Goal: Task Accomplishment & Management: Complete application form

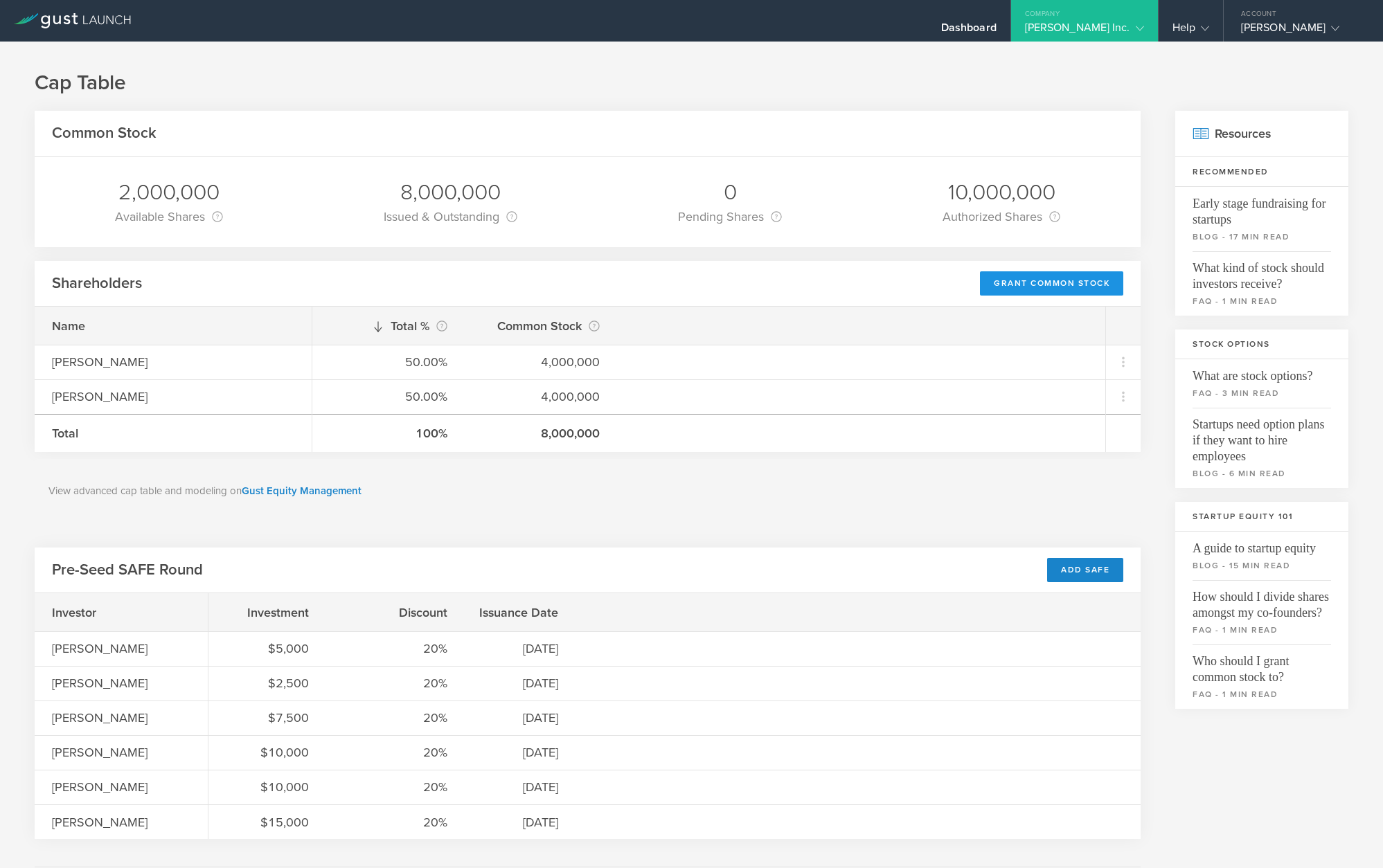
click at [1053, 286] on div "Grant Common Stock" at bounding box center [1051, 283] width 143 height 24
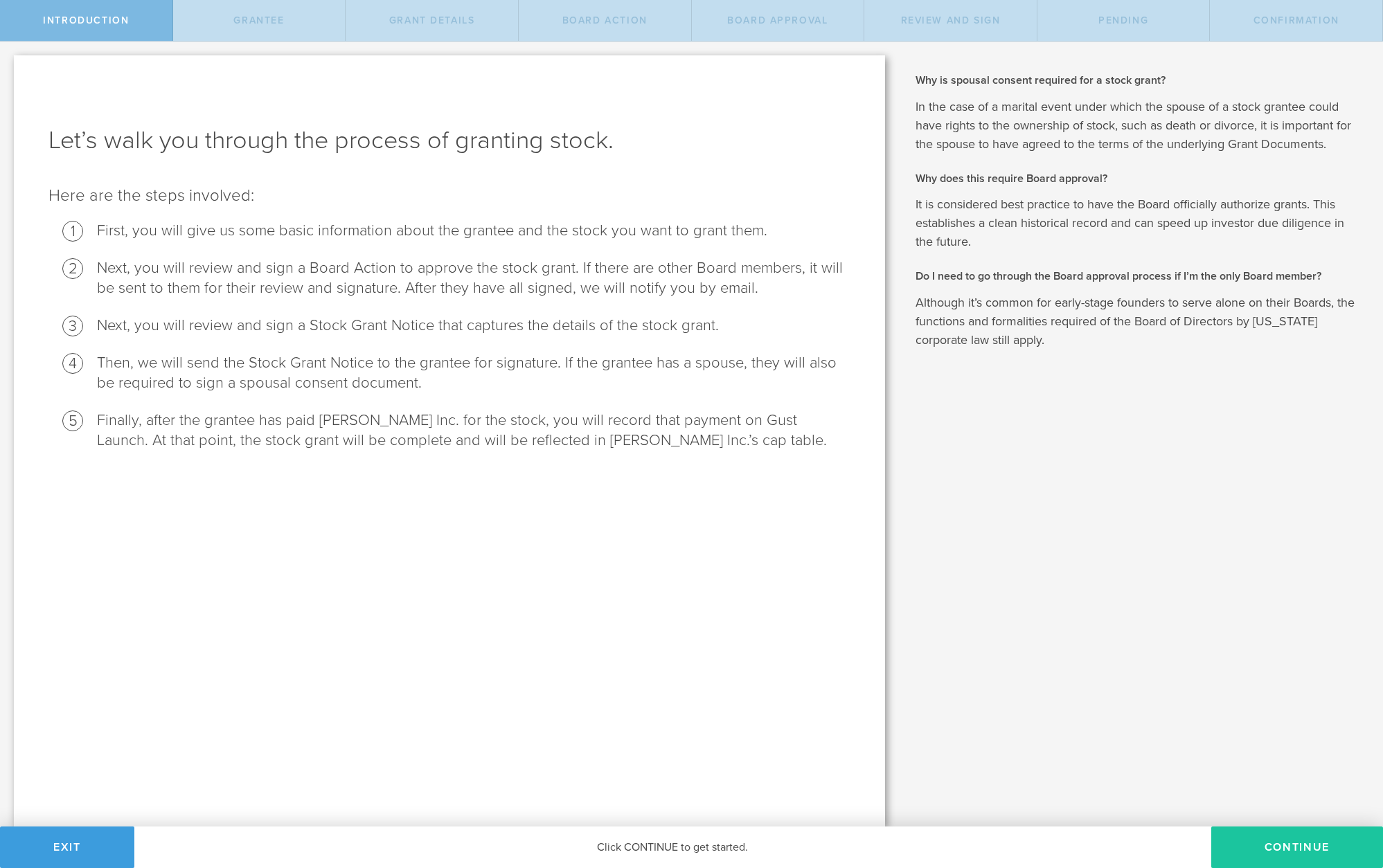
click at [1276, 848] on button "Continue" at bounding box center [1296, 847] width 172 height 41
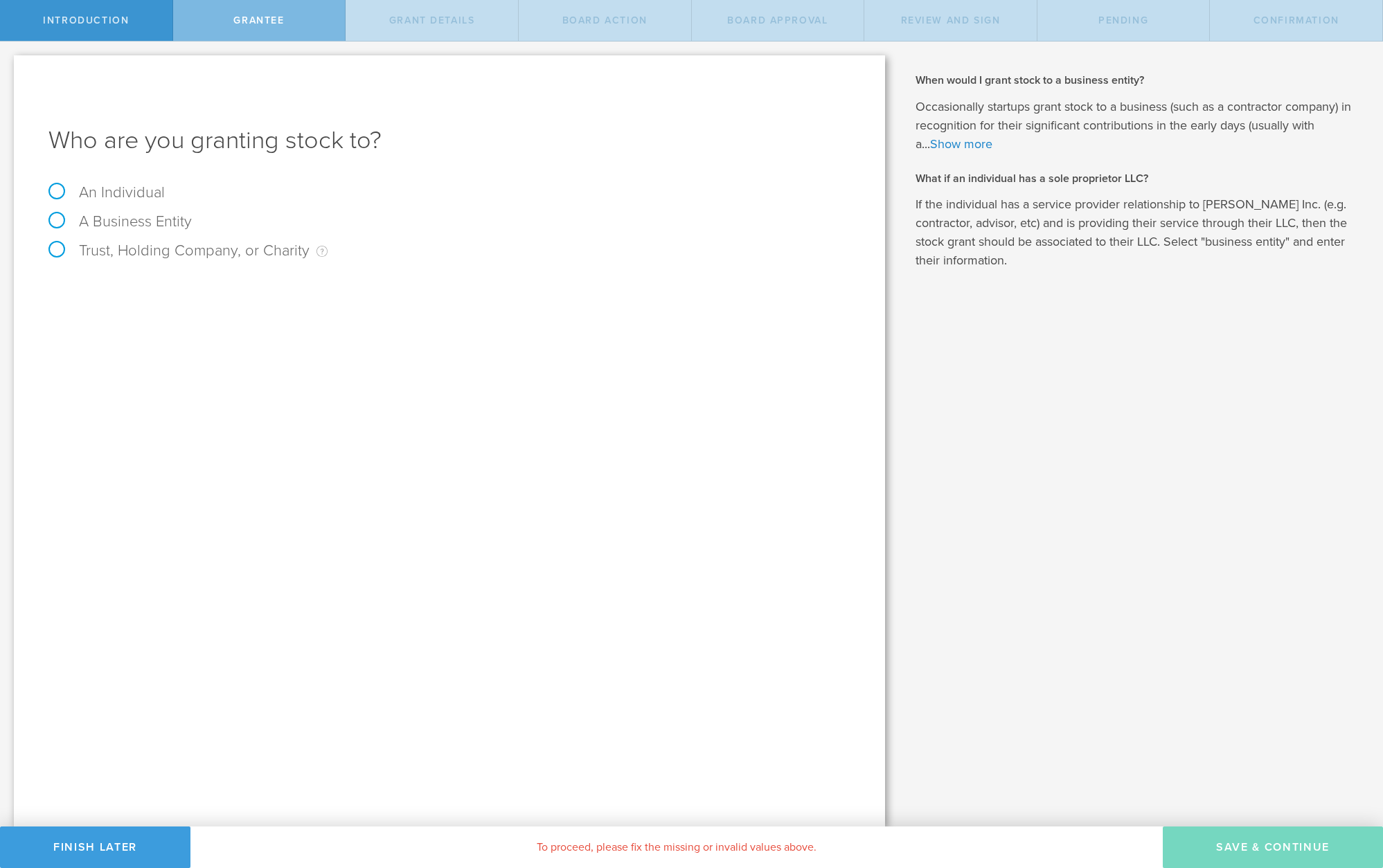
click at [115, 191] on label "An Individual" at bounding box center [107, 192] width 116 height 18
click at [9, 64] on input "An Individual" at bounding box center [5, 52] width 9 height 22
radio input "true"
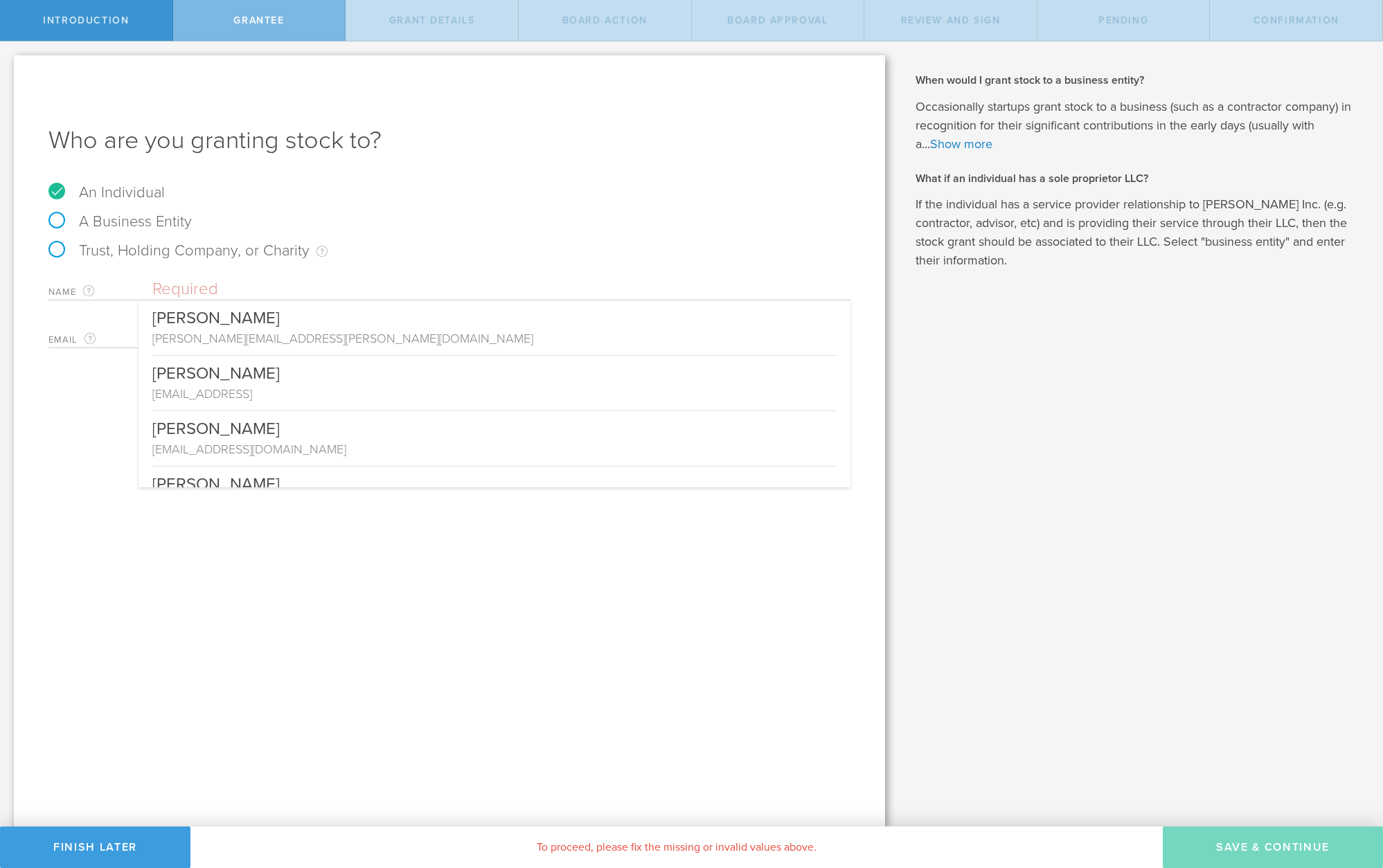
click at [263, 296] on input "text" at bounding box center [501, 290] width 698 height 21
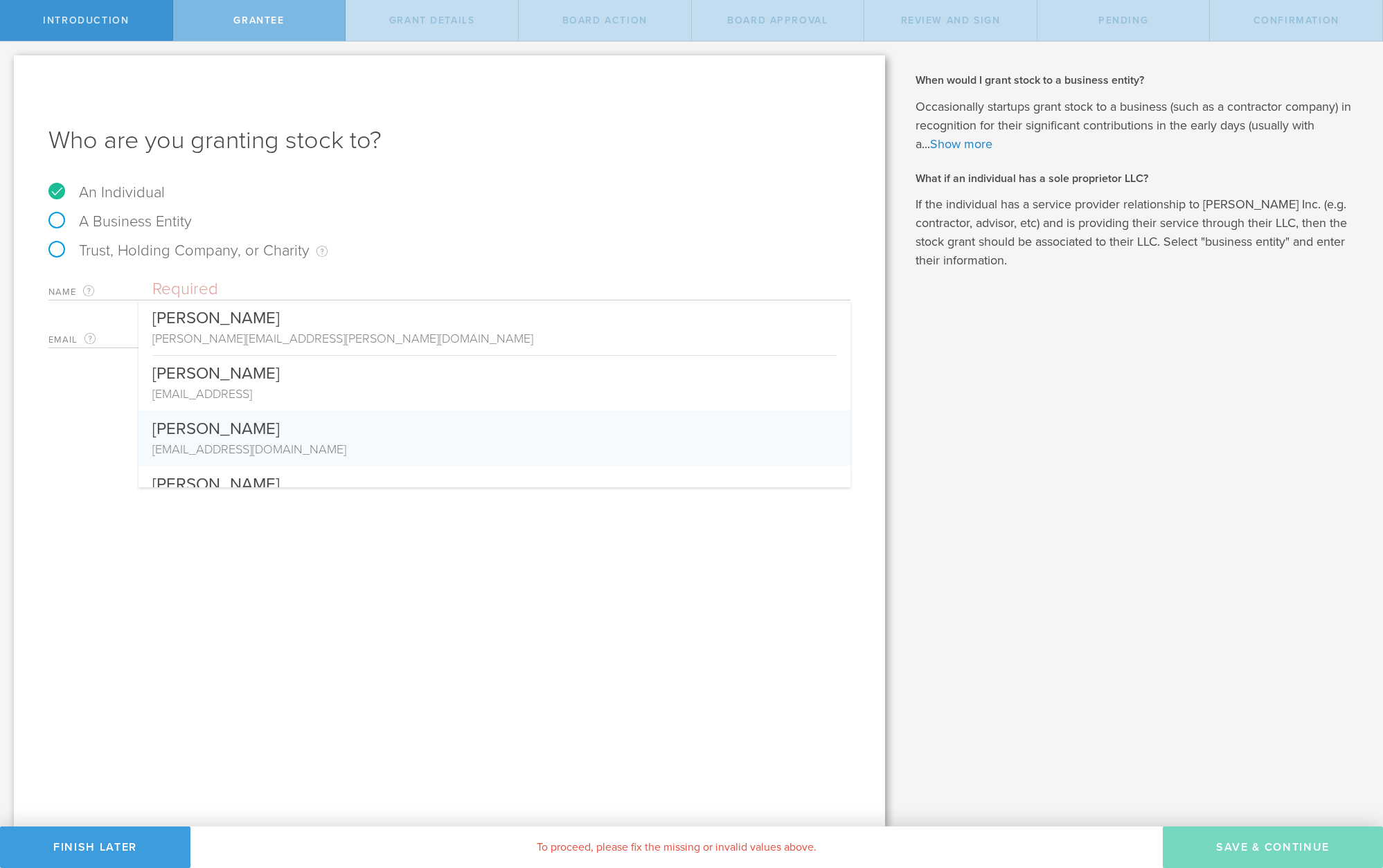
click at [283, 430] on div "[PERSON_NAME]" at bounding box center [494, 426] width 684 height 30
type input "[PERSON_NAME]"
type input "[EMAIL_ADDRESS][DOMAIN_NAME]"
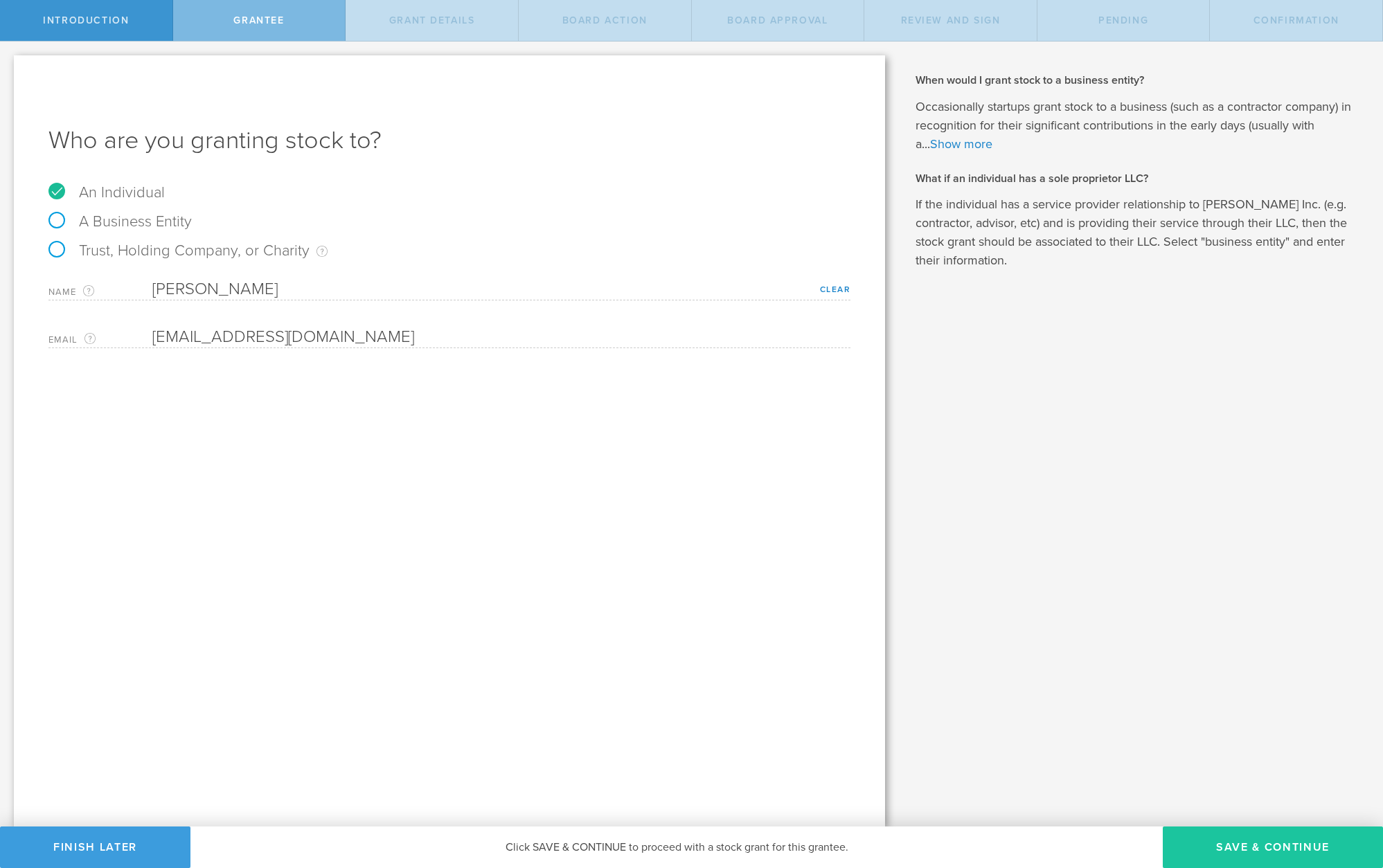
click at [1255, 848] on button "Save & Continue" at bounding box center [1272, 847] width 220 height 41
type input "48"
type input "12"
select select "none"
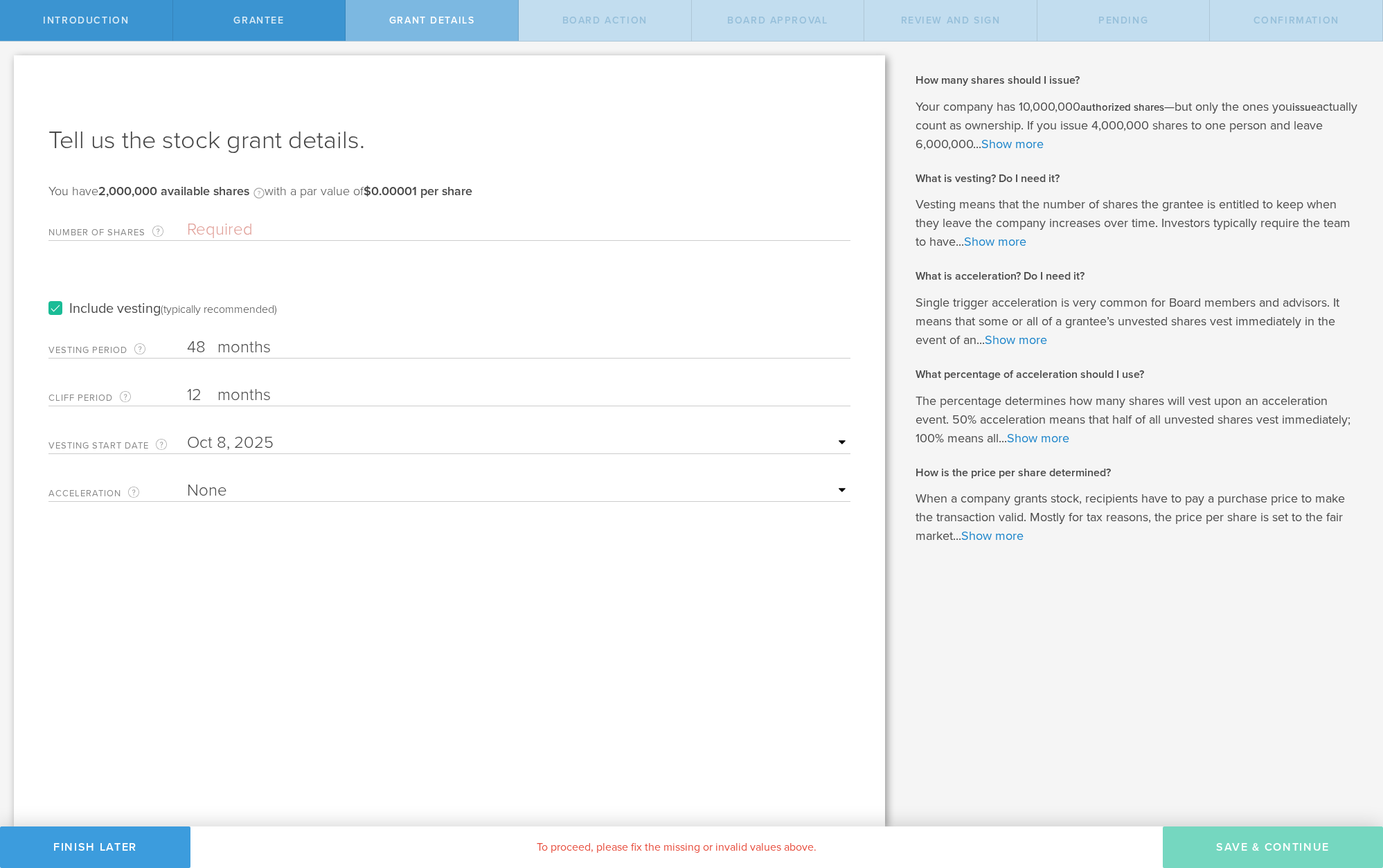
click at [207, 236] on input "Number of Shares The total amount of stock the company is granting to this reci…" at bounding box center [518, 230] width 663 height 21
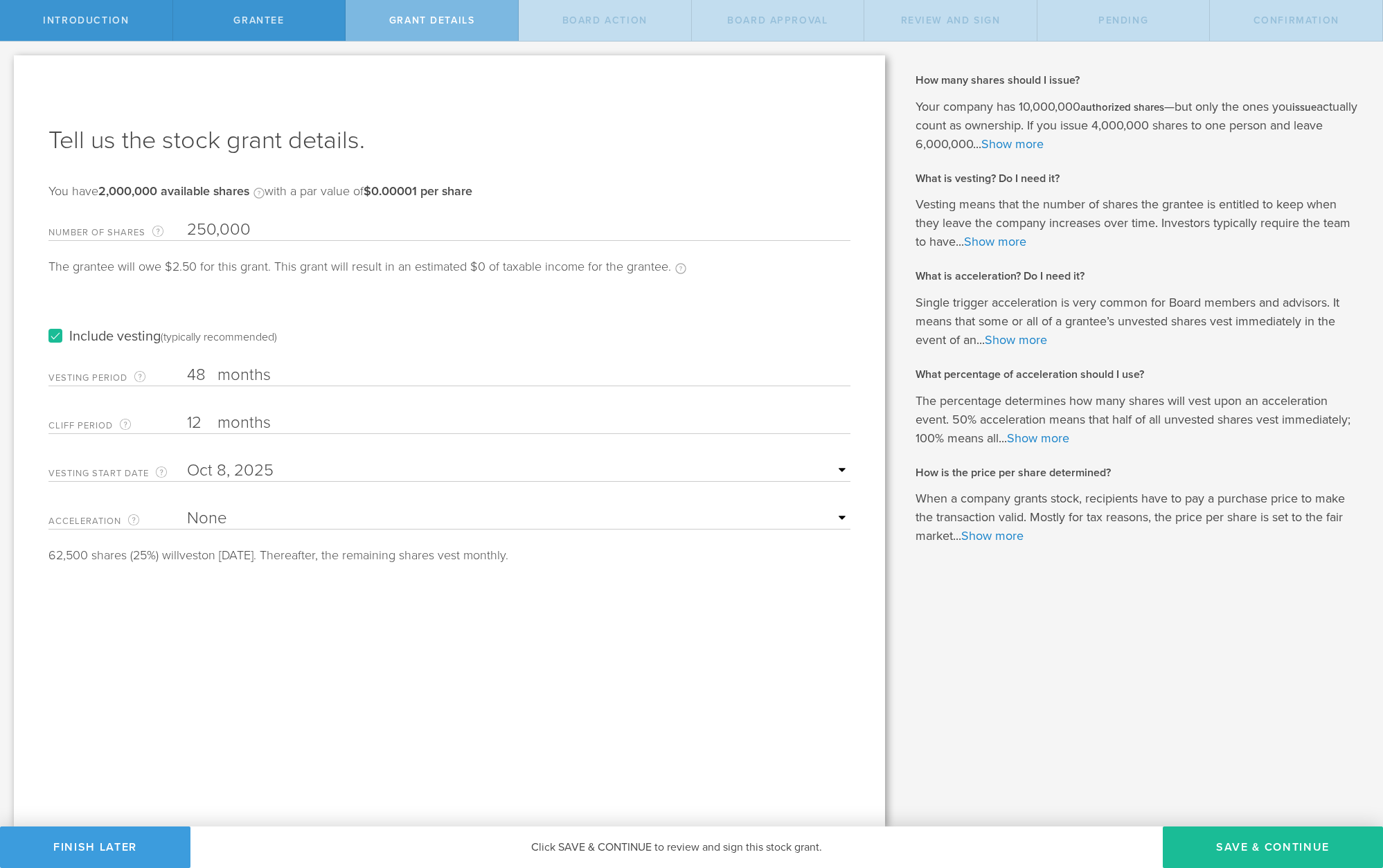
type input "250,000"
click at [276, 419] on label "months" at bounding box center [287, 424] width 139 height 23
click at [276, 419] on input "12" at bounding box center [518, 423] width 663 height 21
type input "1"
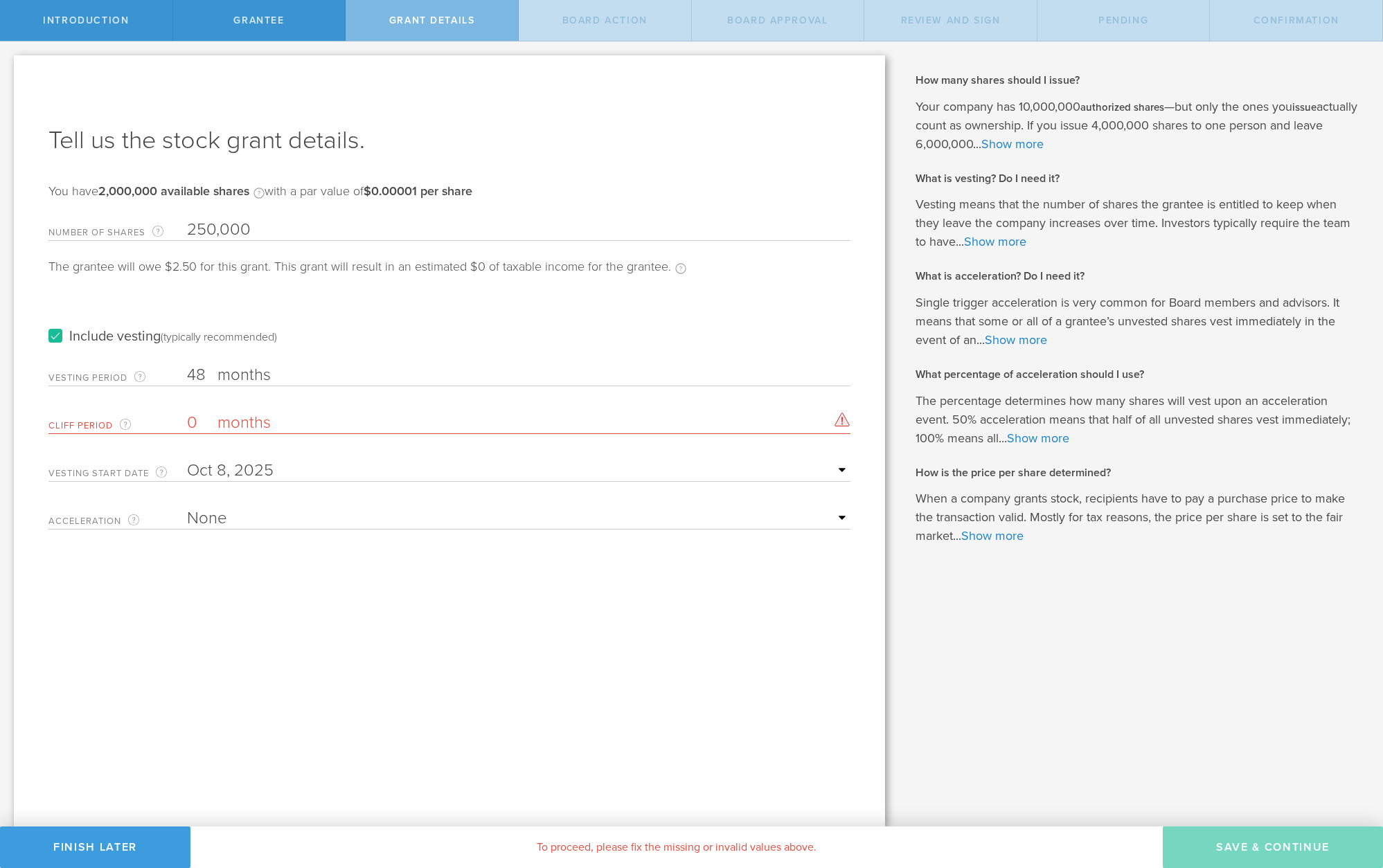
type input "0"
click at [244, 589] on div "Tell us the stock grant details. You have 2,000,000 available shares Available …" at bounding box center [449, 441] width 871 height 771
click at [734, 419] on input "0" at bounding box center [518, 423] width 663 height 21
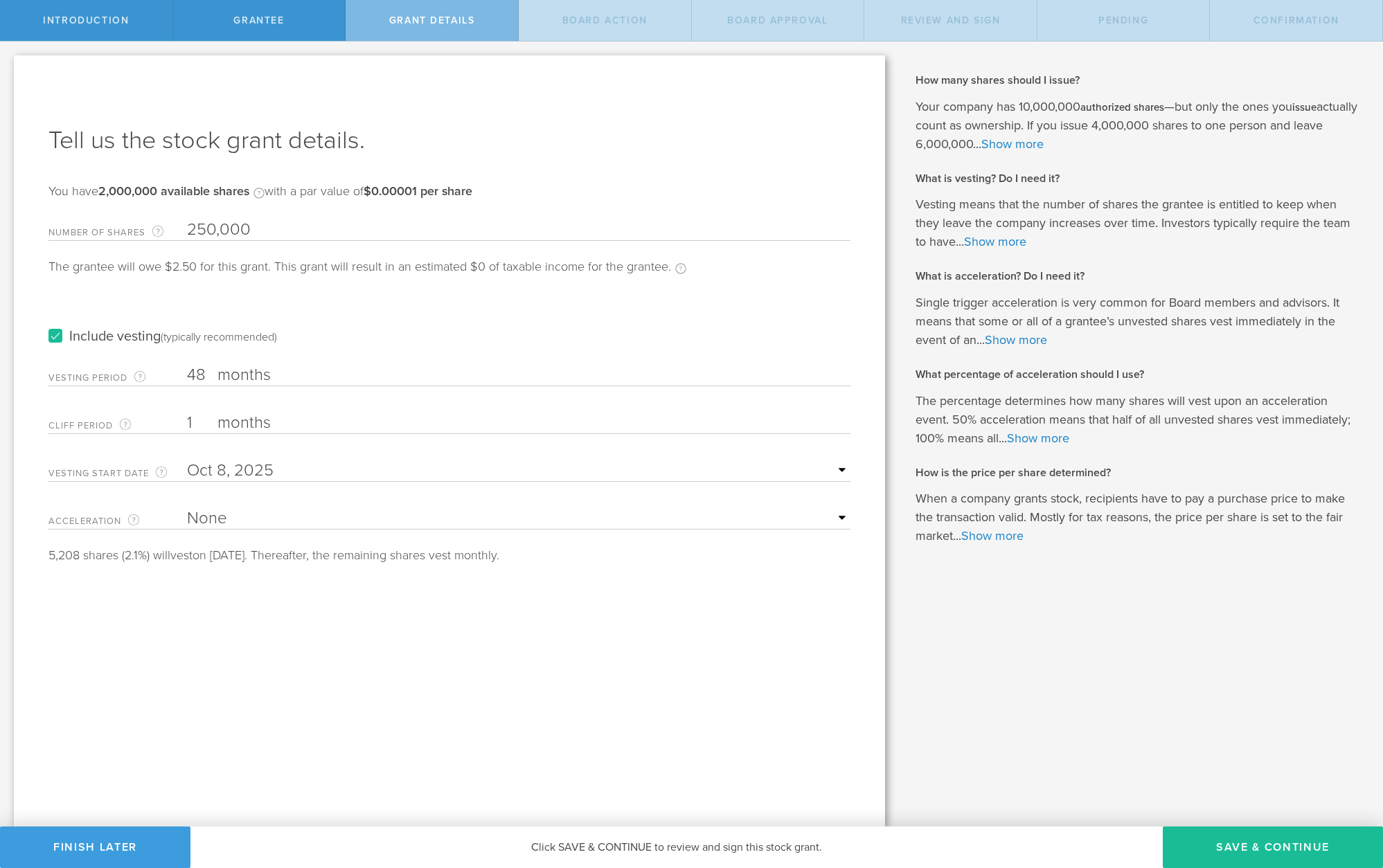
type input "1"
click at [542, 625] on div "Tell us the stock grant details. You have 2,000,000 available shares Available …" at bounding box center [449, 441] width 871 height 771
click at [260, 23] on span "Grantee" at bounding box center [259, 21] width 51 height 12
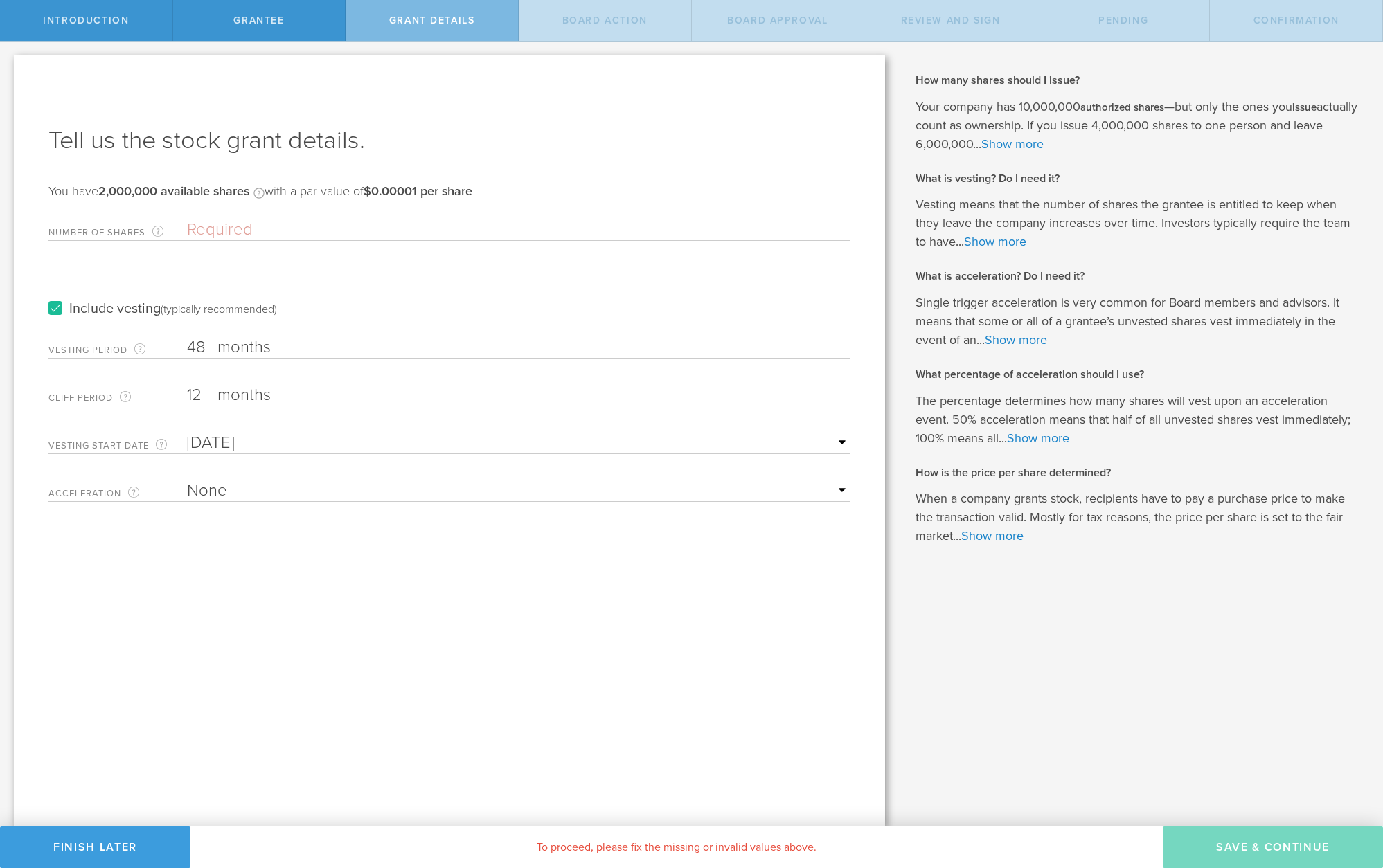
click at [218, 228] on input "Number of Shares The total amount of stock the company is granting to this reci…" at bounding box center [518, 230] width 663 height 21
click at [253, 34] on div "Grantee" at bounding box center [260, 21] width 173 height 41
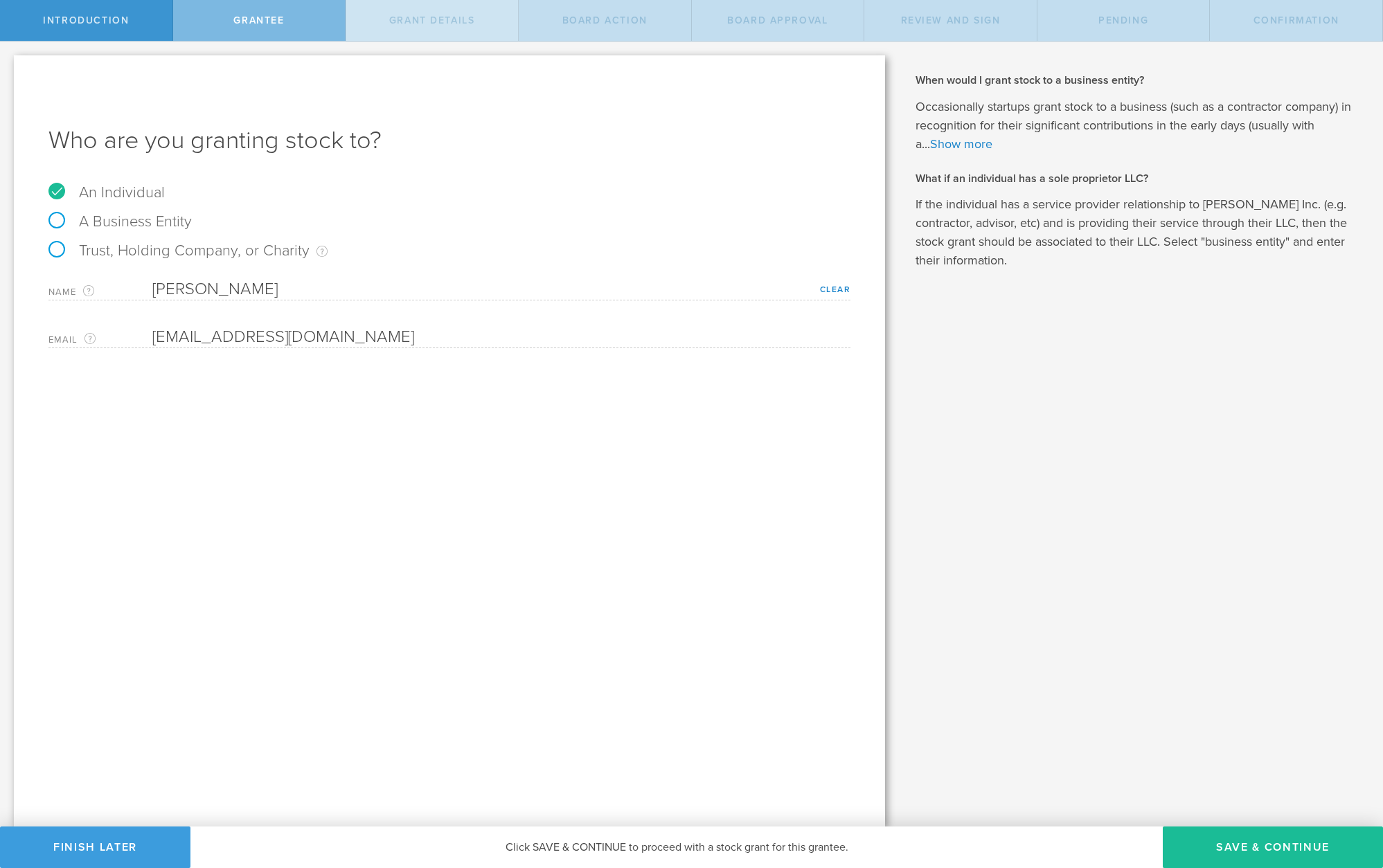
click at [401, 22] on span "Grant Details" at bounding box center [432, 21] width 86 height 12
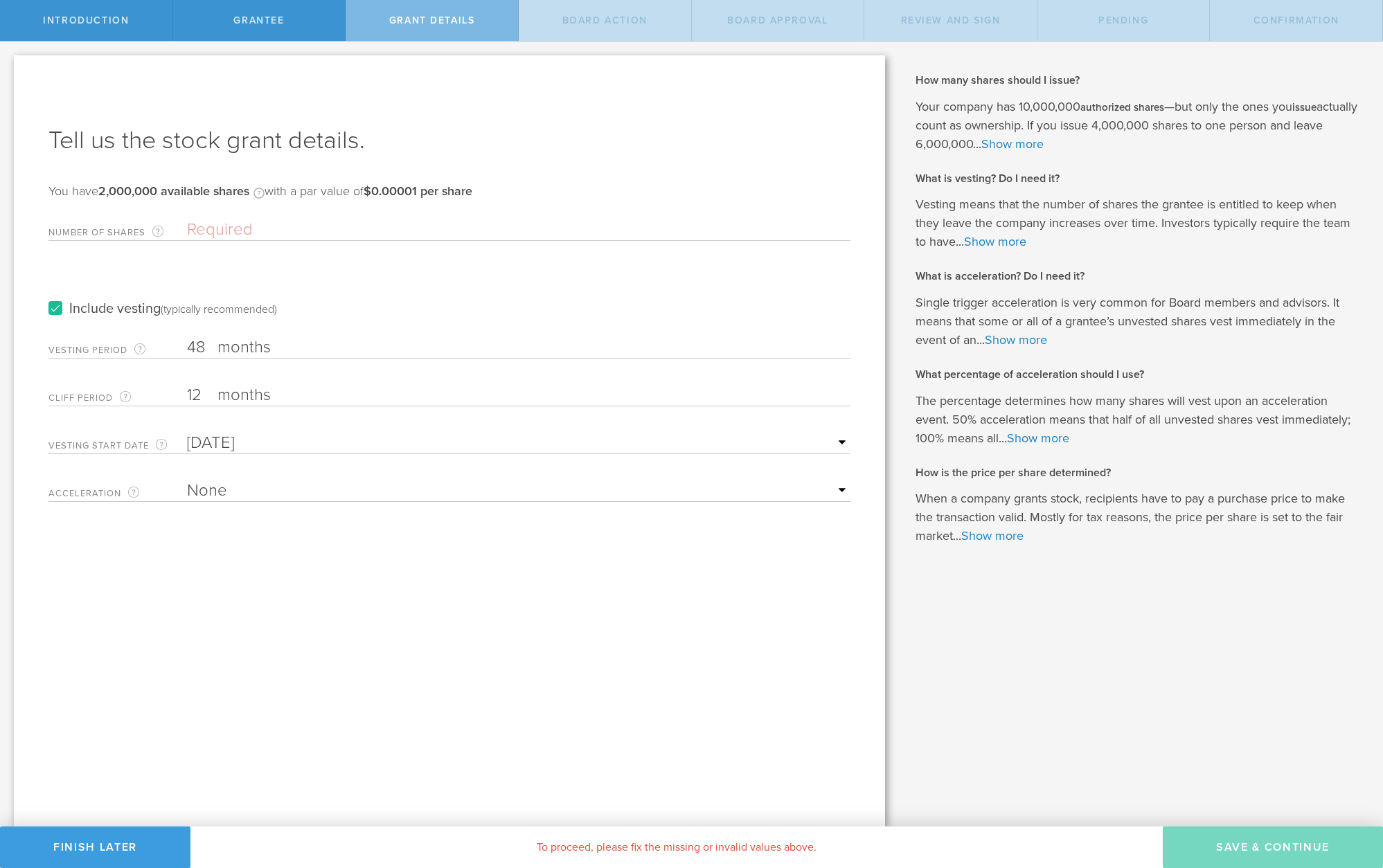
click at [309, 226] on input "Number of Shares The total amount of stock the company is granting to this reci…" at bounding box center [518, 230] width 663 height 21
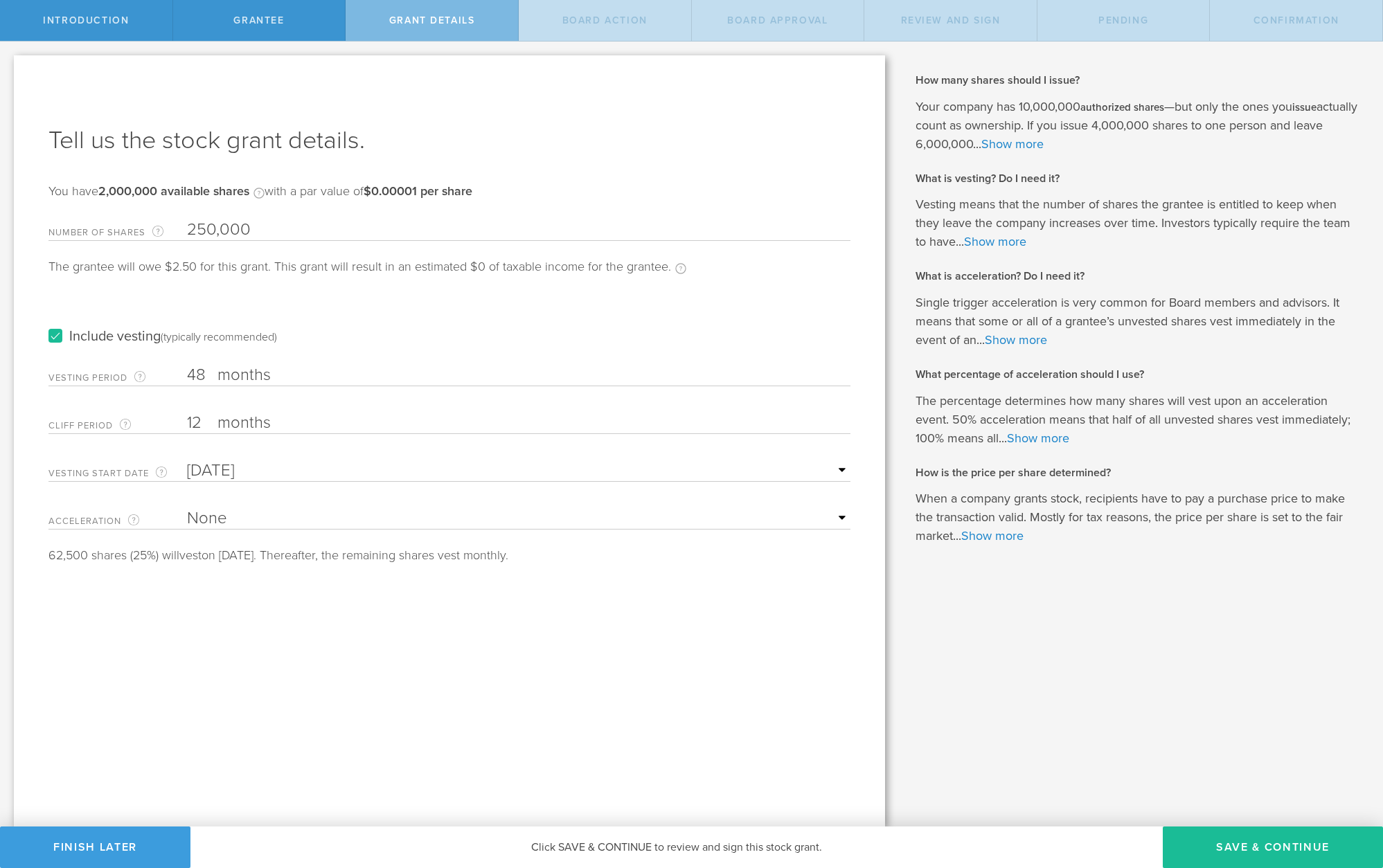
type input "250,000"
click at [247, 421] on label "months" at bounding box center [287, 424] width 139 height 23
click at [247, 421] on input "12" at bounding box center [518, 423] width 663 height 21
type input "1"
click at [365, 725] on div "Tell us the stock grant details. You have 2,000,000 available shares Available …" at bounding box center [449, 441] width 871 height 771
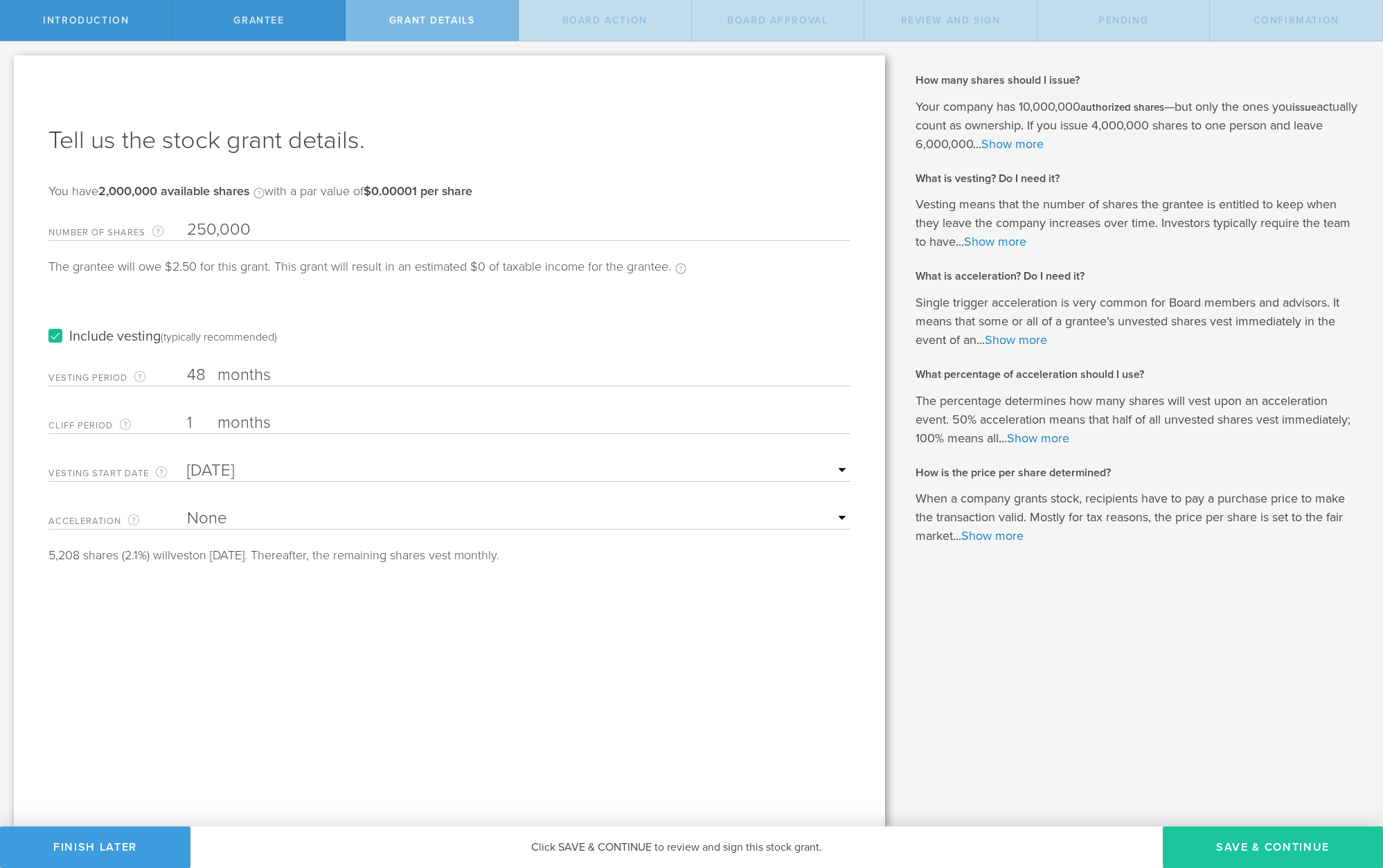
click at [1232, 840] on button "Save & Continue" at bounding box center [1272, 847] width 220 height 41
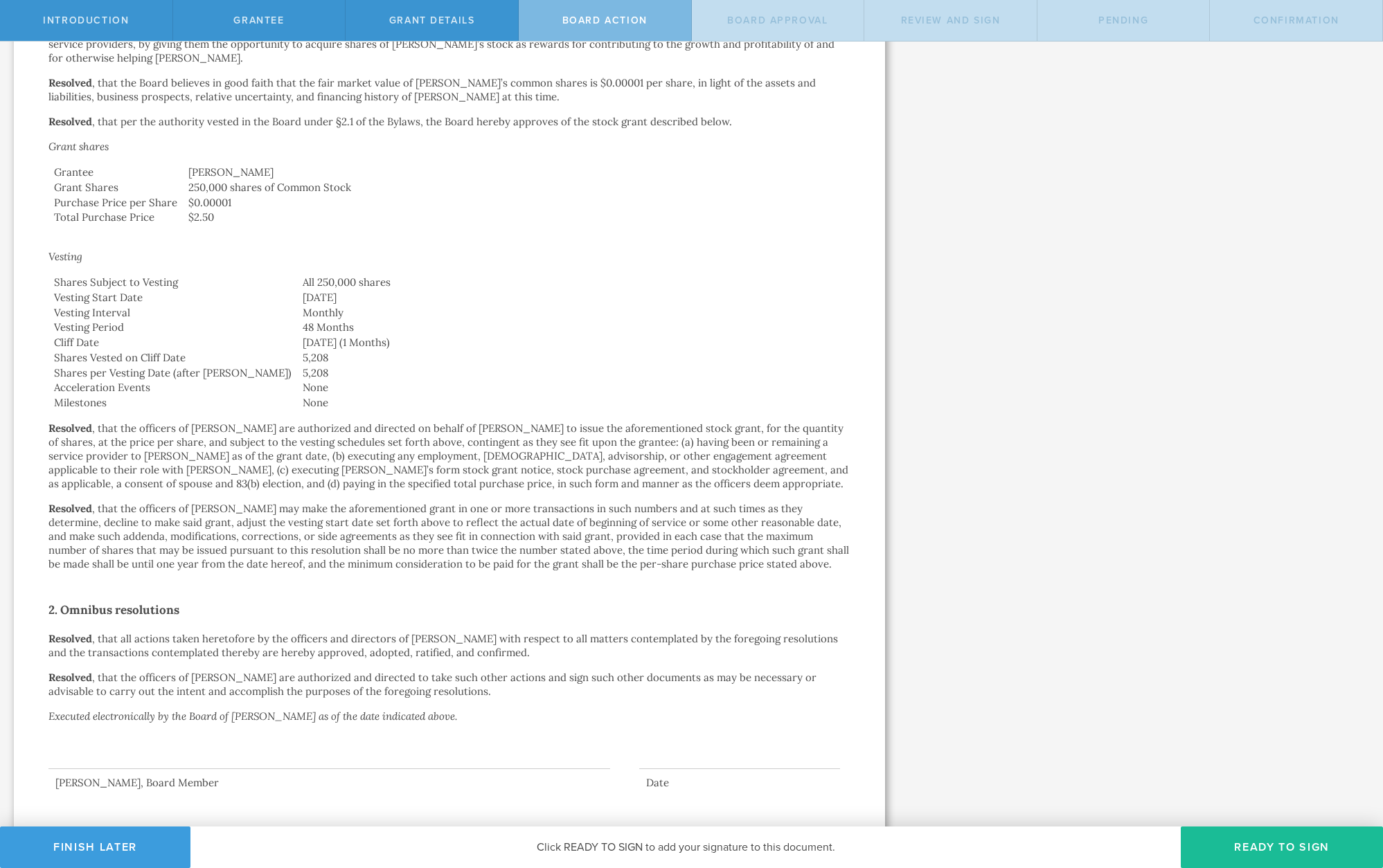
scroll to position [342, 0]
click at [1261, 852] on button "Ready to Sign" at bounding box center [1282, 847] width 203 height 41
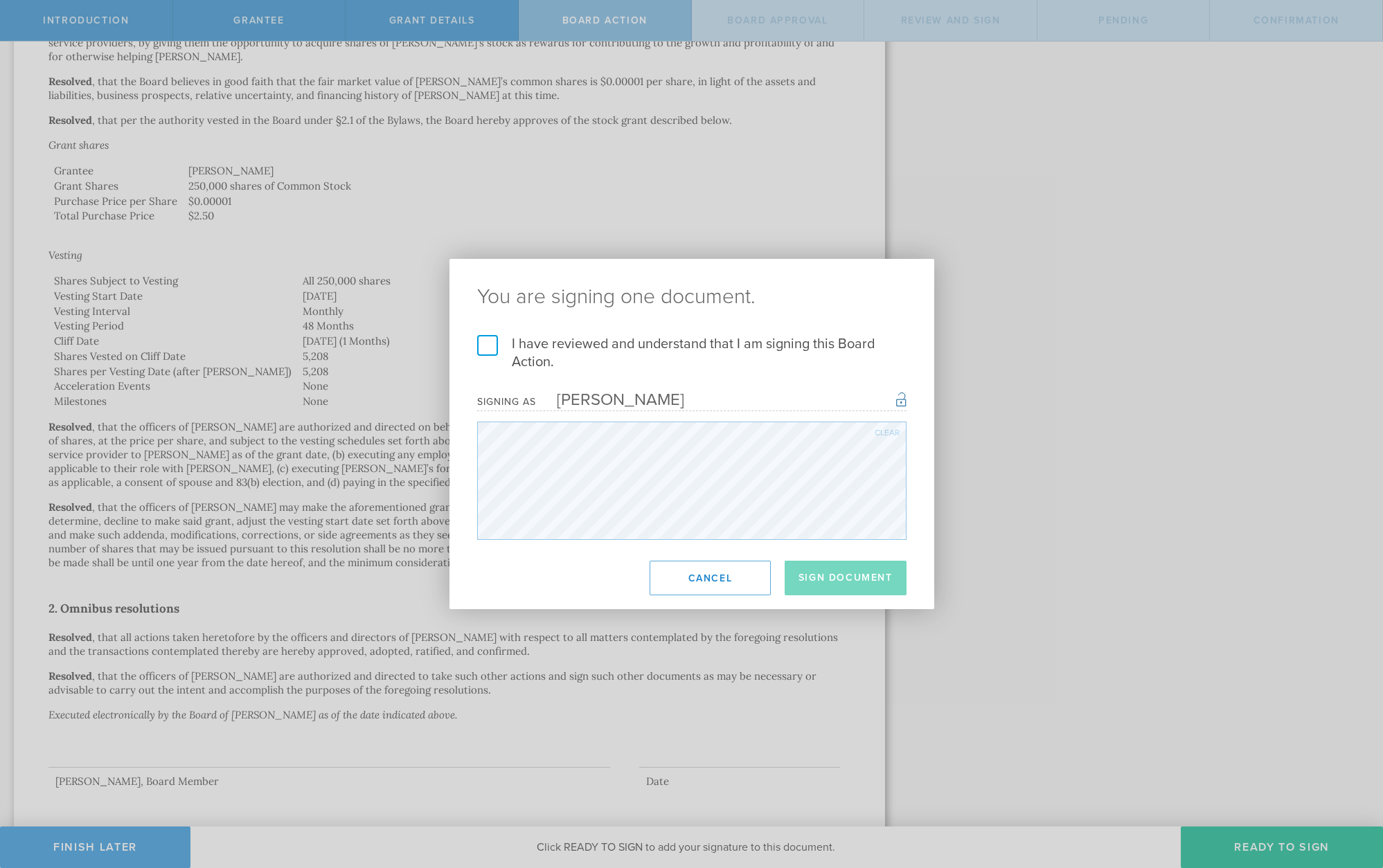
click at [499, 340] on label "I have reviewed and understand that I am signing this Board Action." at bounding box center [692, 352] width 429 height 36
click at [0, 0] on input "I have reviewed and understand that I am signing this Board Action." at bounding box center [0, 0] width 0 height 0
click at [819, 568] on button "Sign Document" at bounding box center [846, 577] width 122 height 35
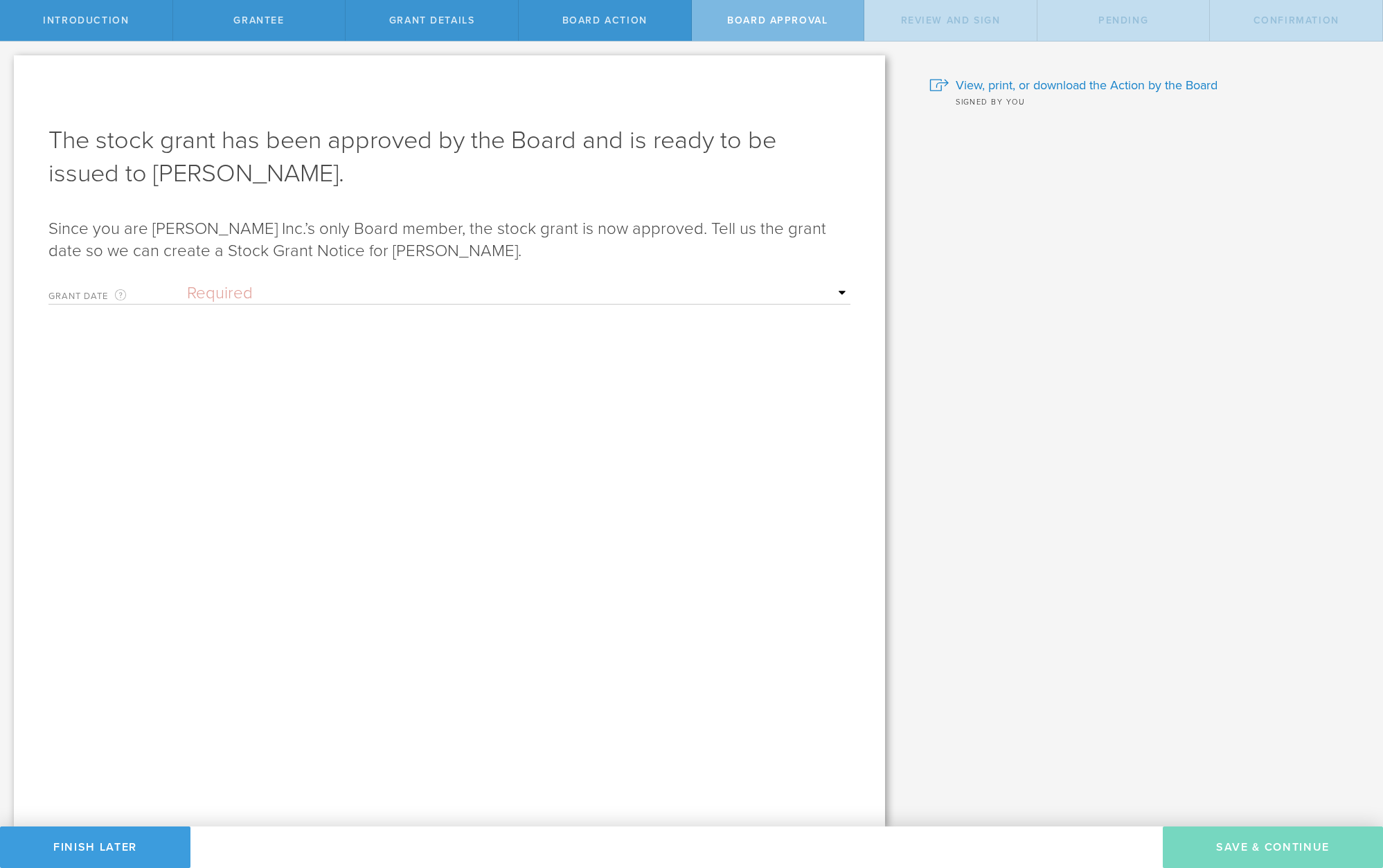
scroll to position [0, 0]
click at [248, 304] on select "Required Upon grantee's signature A specific date" at bounding box center [518, 293] width 663 height 21
select select "uponGranteeSignature"
click at [187, 283] on select "Required Upon grantee's signature A specific date" at bounding box center [518, 293] width 663 height 21
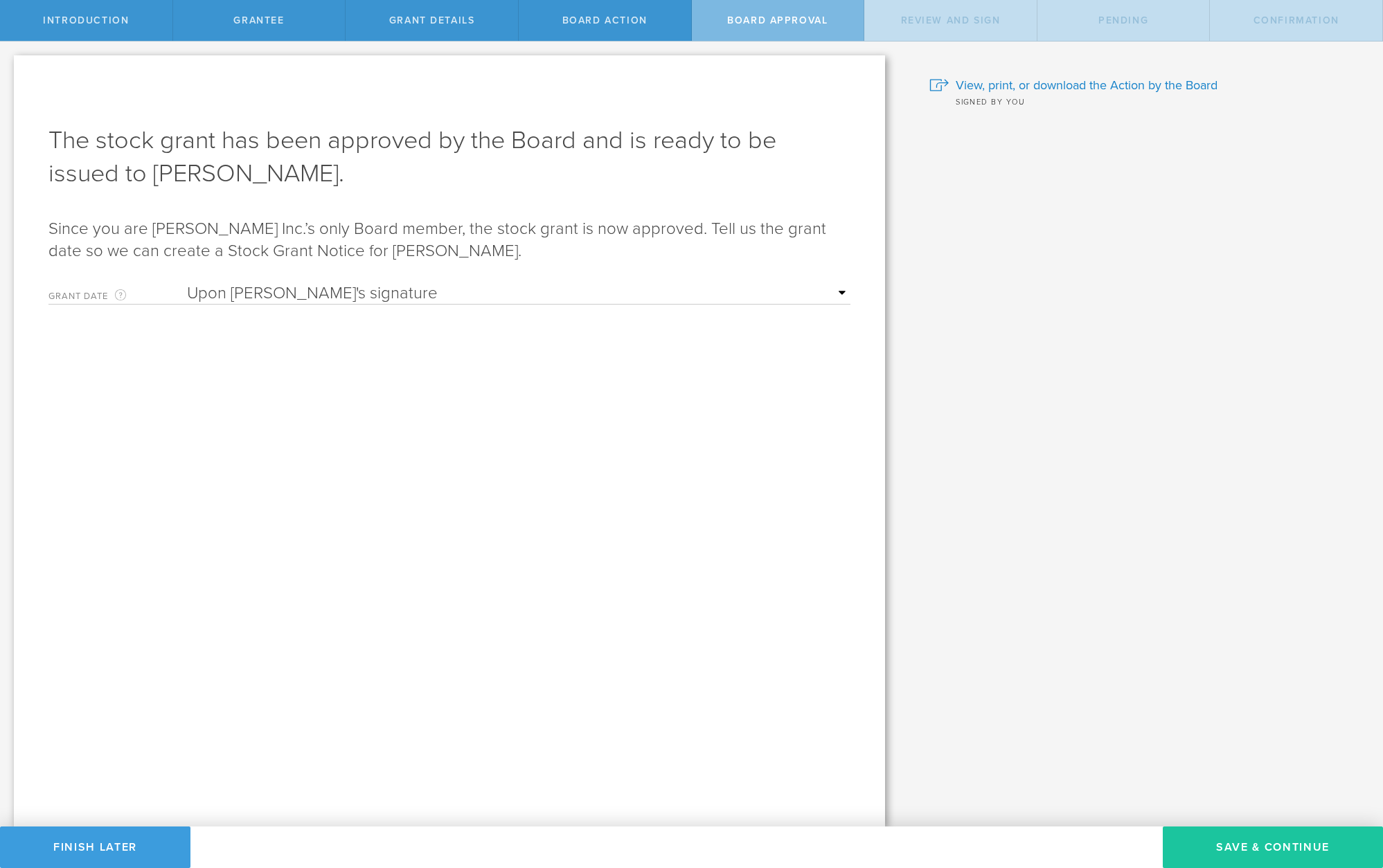
click at [1227, 837] on button "Save & Continue" at bounding box center [1272, 847] width 220 height 41
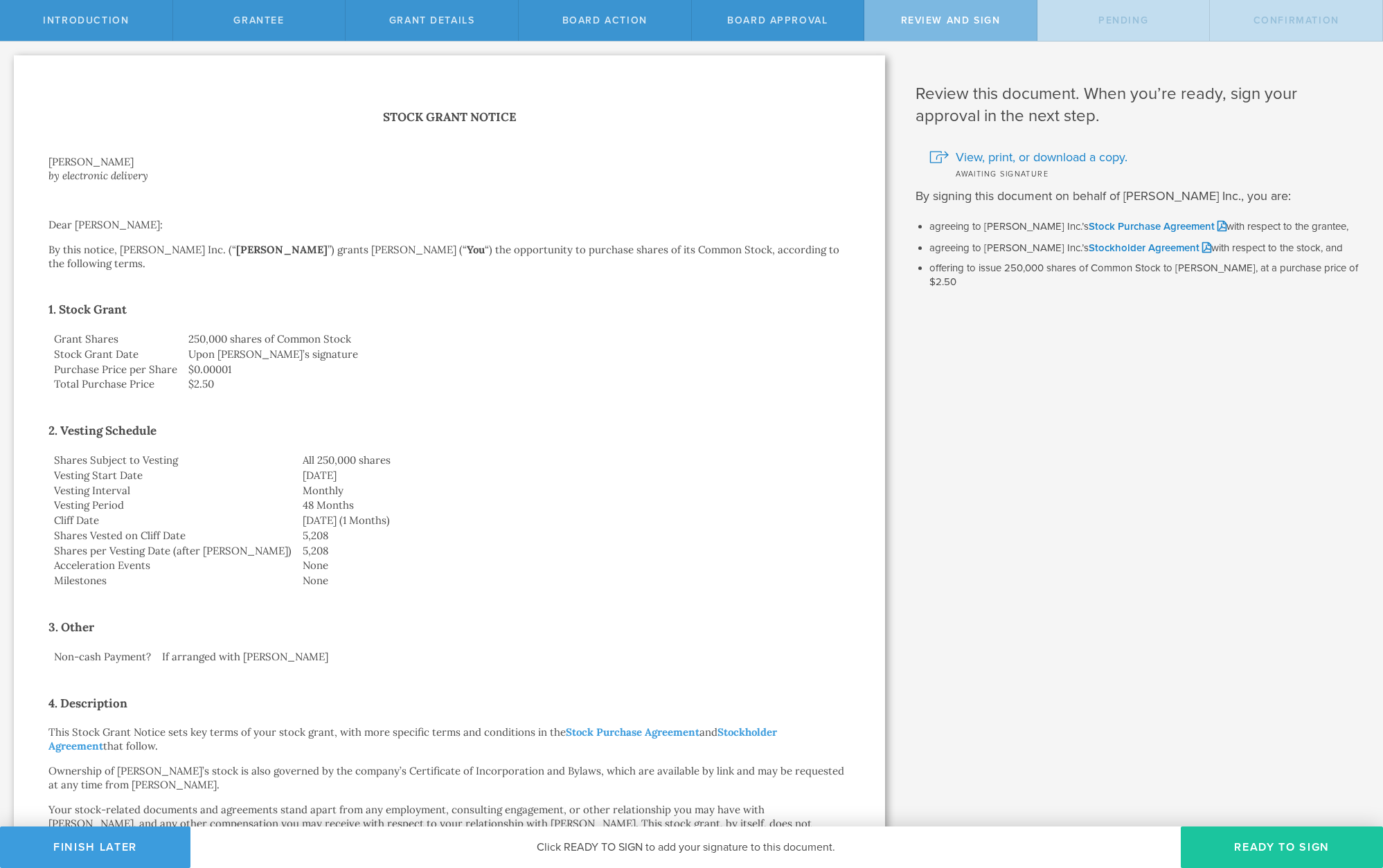
click at [1250, 848] on button "Ready to Sign" at bounding box center [1282, 847] width 203 height 41
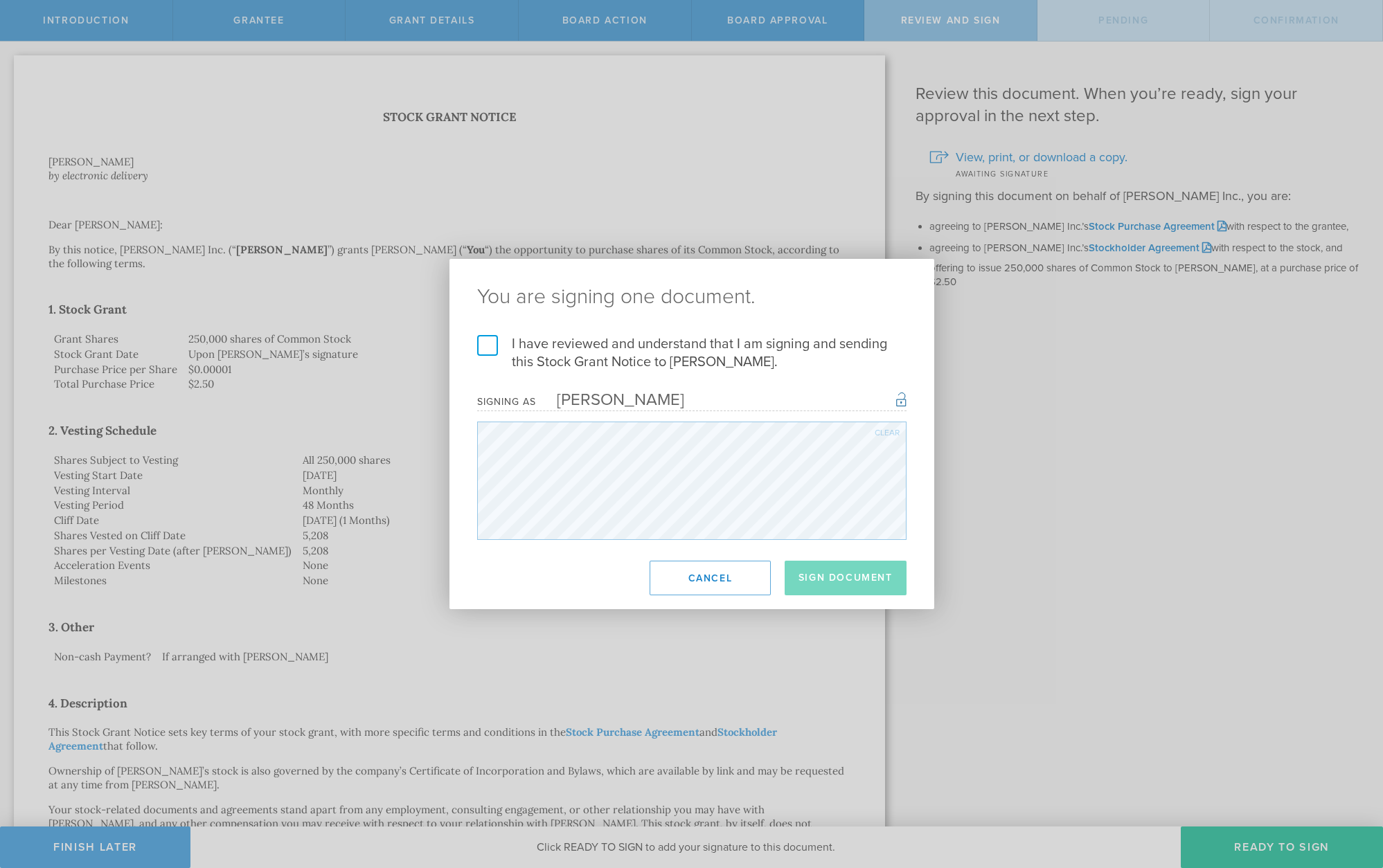
click at [493, 346] on label "I have reviewed and understand that I am signing and sending this Stock Grant N…" at bounding box center [692, 352] width 429 height 36
click at [0, 0] on input "I have reviewed and understand that I am signing and sending this Stock Grant N…" at bounding box center [0, 0] width 0 height 0
click at [873, 580] on button "Sign Document" at bounding box center [846, 577] width 122 height 35
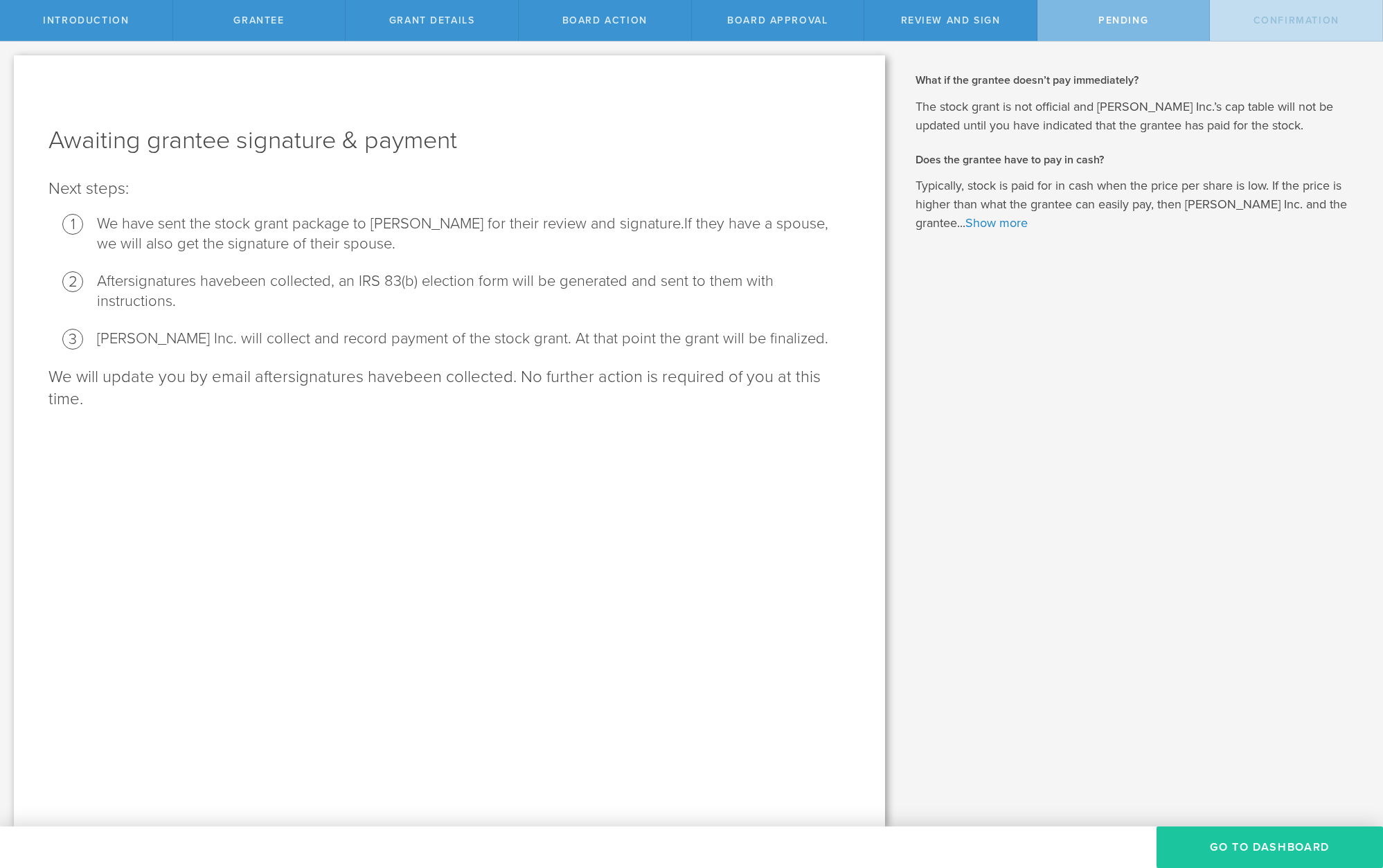
click at [1255, 845] on button "Go To Dashboard" at bounding box center [1269, 847] width 226 height 41
